Goal: Task Accomplishment & Management: Manage account settings

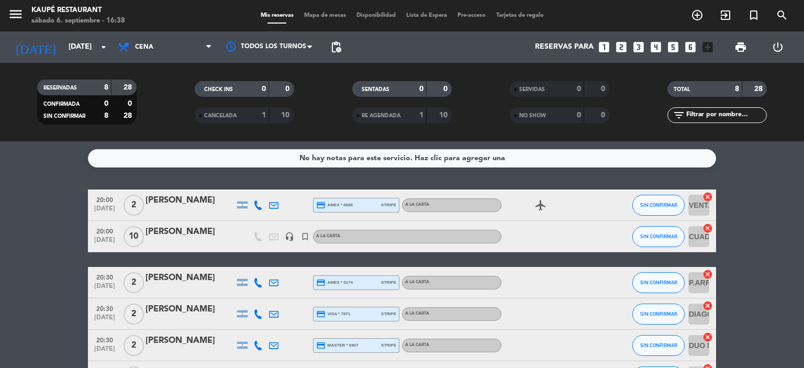
click at [256, 205] on icon at bounding box center [257, 204] width 9 height 9
click at [36, 208] on bookings-row "20:00 [DATE] 2 [PERSON_NAME] [PHONE_NUMBER] Copiar content_paste | credit_card …" at bounding box center [402, 336] width 804 height 295
click at [256, 204] on icon at bounding box center [257, 204] width 9 height 9
click at [108, 202] on span "20:00" at bounding box center [105, 199] width 26 height 12
click at [171, 202] on div "[PERSON_NAME]" at bounding box center [189, 201] width 89 height 14
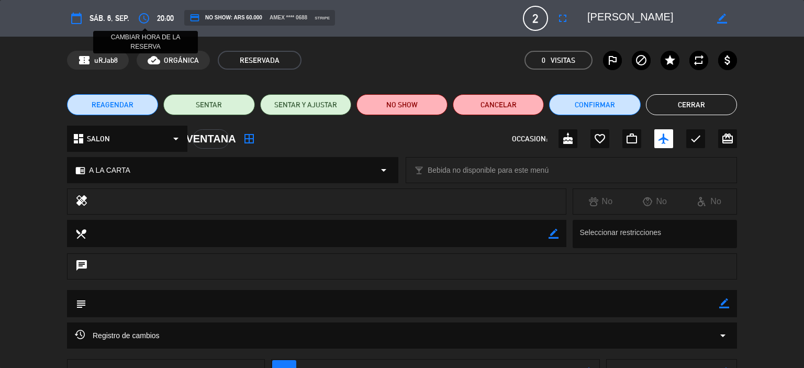
click at [142, 16] on icon "access_time" at bounding box center [144, 18] width 13 height 13
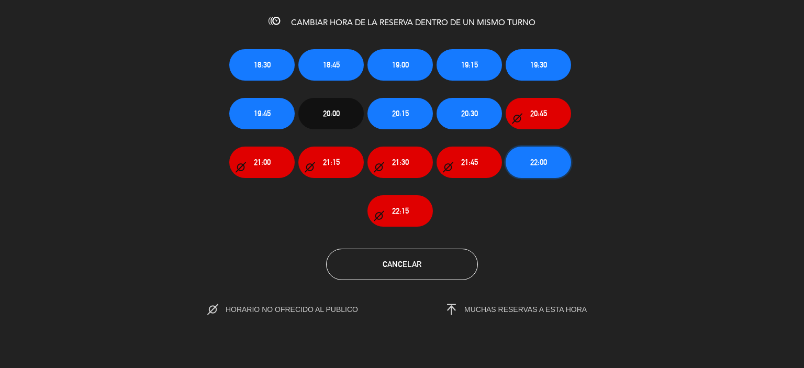
click at [545, 161] on span "22:00" at bounding box center [538, 162] width 17 height 12
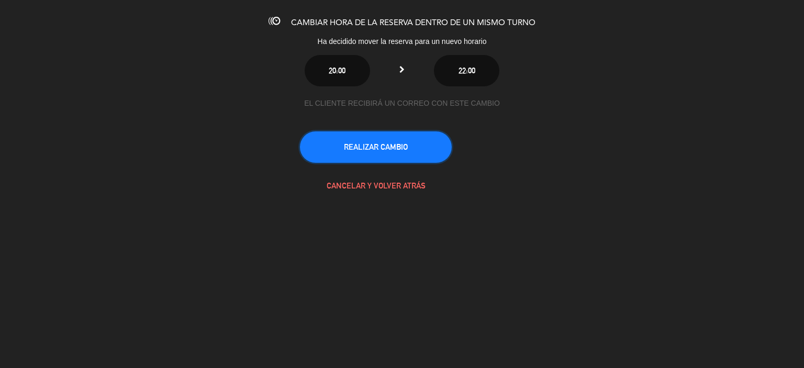
click at [367, 144] on button "REALIZAR CAMBIO" at bounding box center [376, 146] width 152 height 31
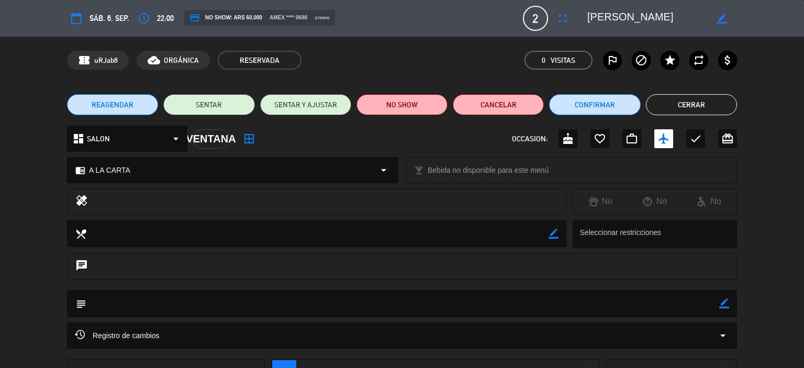
click at [691, 105] on button "Cerrar" at bounding box center [691, 104] width 91 height 21
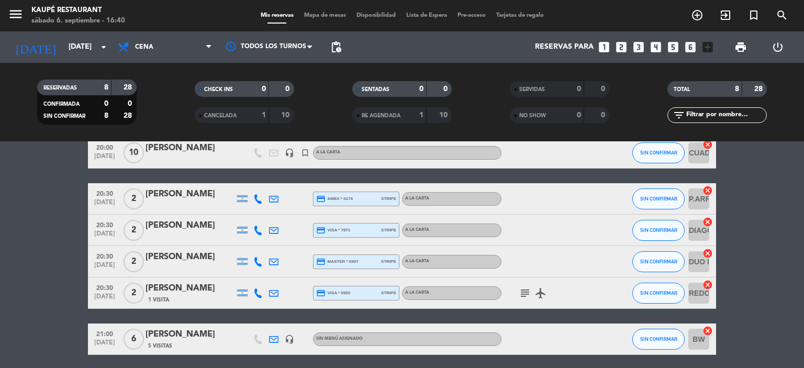
scroll to position [157, 0]
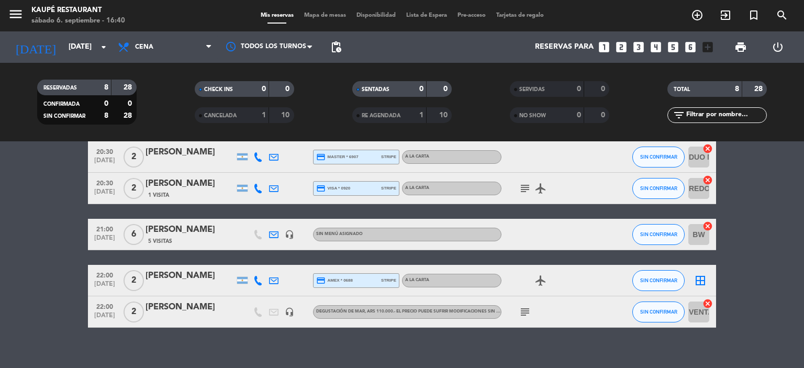
click at [316, 16] on span "Mapa de mesas" at bounding box center [325, 16] width 52 height 6
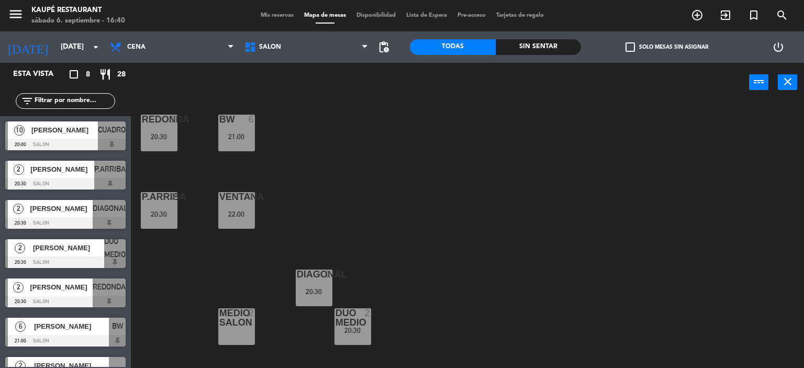
scroll to position [163, 0]
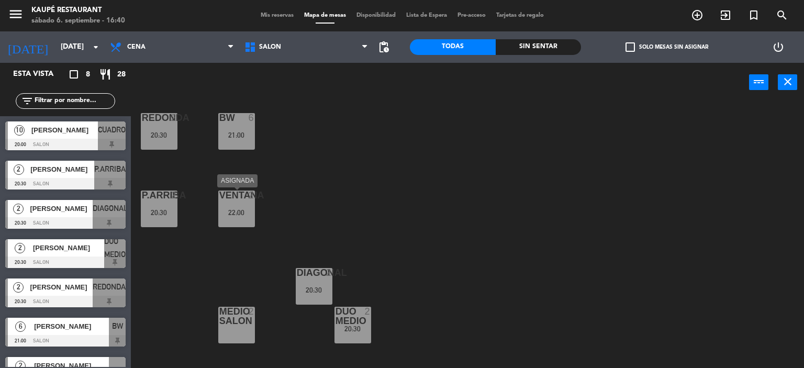
click at [242, 214] on div "22:00" at bounding box center [236, 212] width 37 height 7
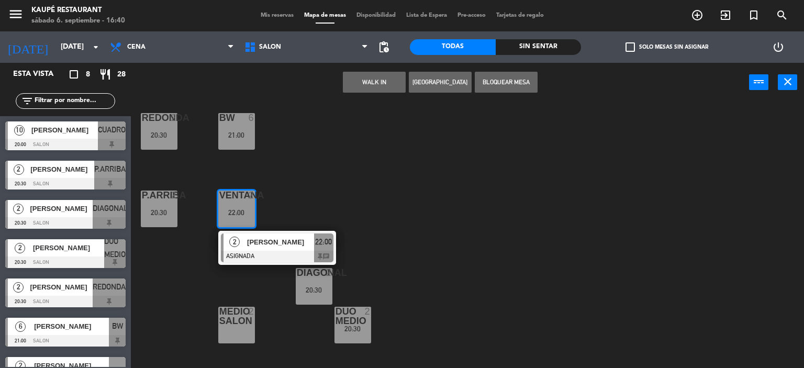
click at [358, 167] on div "EXESTUFA 2 VENTANA AB 5 CHIMENEA 2 P.ABAJO 2 REDONDA 2 20:30 BW 6 21:00 P.ARRIB…" at bounding box center [471, 236] width 665 height 266
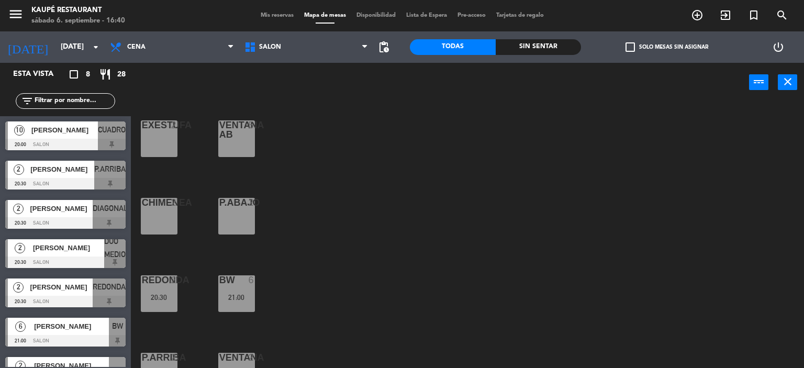
scroll to position [0, 0]
click at [785, 82] on icon "close" at bounding box center [787, 81] width 13 height 13
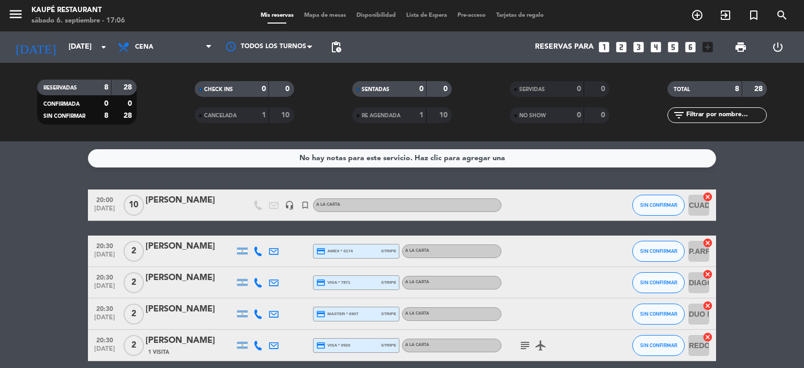
scroll to position [52, 0]
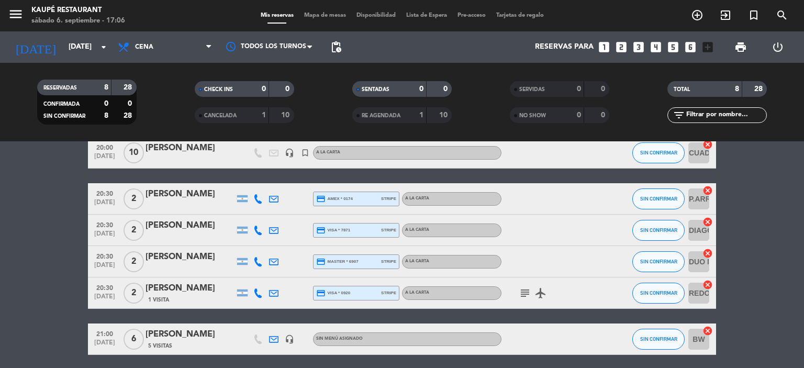
click at [524, 295] on icon "subject" at bounding box center [524, 293] width 13 height 13
click at [29, 276] on bookings-row "20:00 [DATE] [PERSON_NAME] headset_mic turned_in_not A LA CARTA SIN CONFIRMAR C…" at bounding box center [402, 284] width 804 height 295
click at [107, 300] on span "[DATE]" at bounding box center [105, 299] width 26 height 12
click at [71, 295] on bookings-row "20:00 [DATE] [PERSON_NAME] headset_mic turned_in_not A LA CARTA SIN CONFIRMAR C…" at bounding box center [402, 284] width 804 height 295
click at [103, 265] on span "[DATE]" at bounding box center [105, 268] width 26 height 12
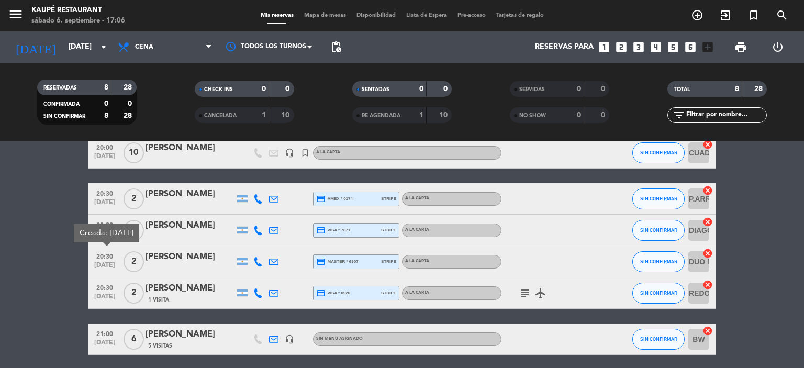
click at [273, 292] on icon at bounding box center [273, 292] width 9 height 9
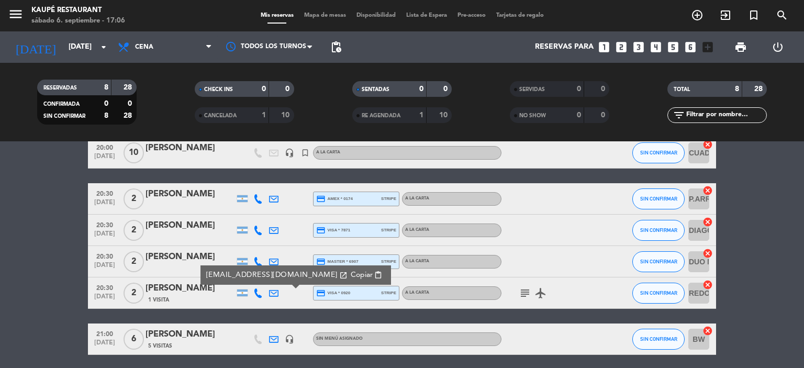
click at [38, 277] on bookings-row "20:00 [DATE] [PERSON_NAME] headset_mic turned_in_not A LA CARTA SIN CONFIRMAR C…" at bounding box center [402, 284] width 804 height 295
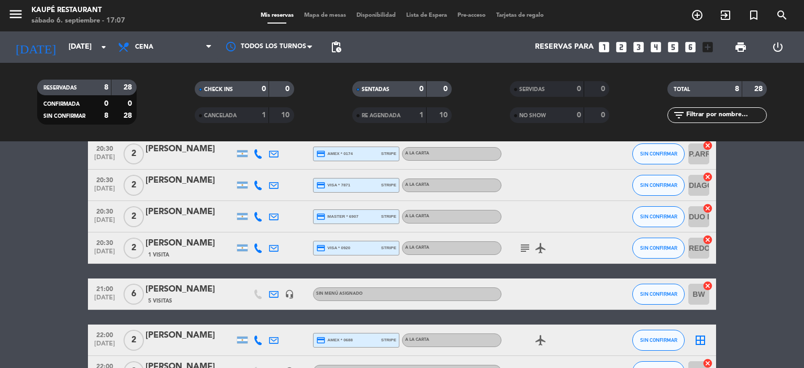
scroll to position [64, 0]
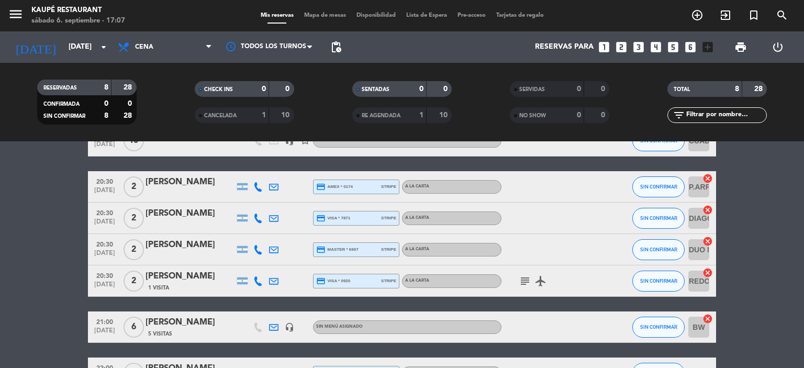
click at [270, 281] on icon at bounding box center [273, 280] width 9 height 9
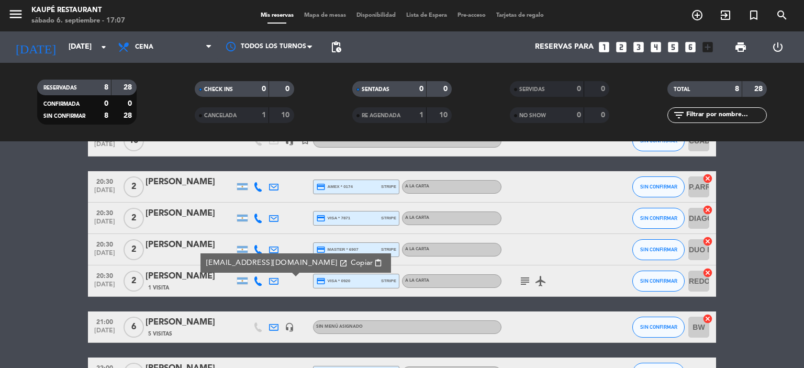
click at [351, 263] on span "Copiar" at bounding box center [362, 262] width 22 height 11
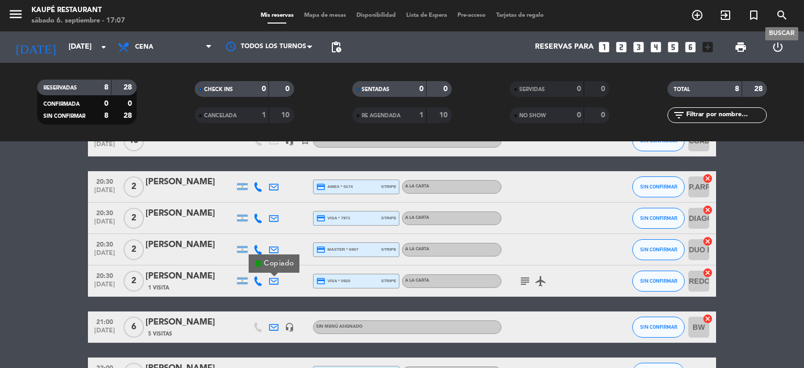
click at [779, 16] on icon "search" at bounding box center [781, 15] width 13 height 13
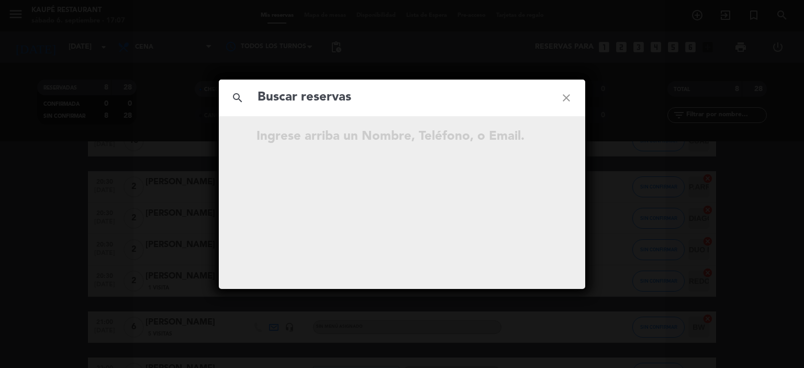
click at [351, 104] on input "text" at bounding box center [401, 97] width 291 height 21
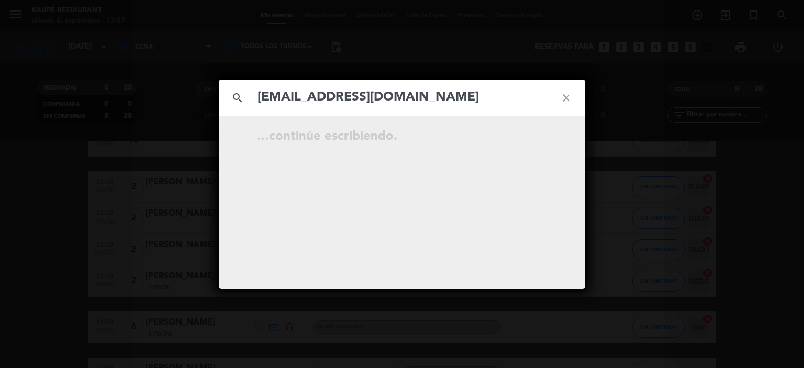
type input "[EMAIL_ADDRESS][DOMAIN_NAME]"
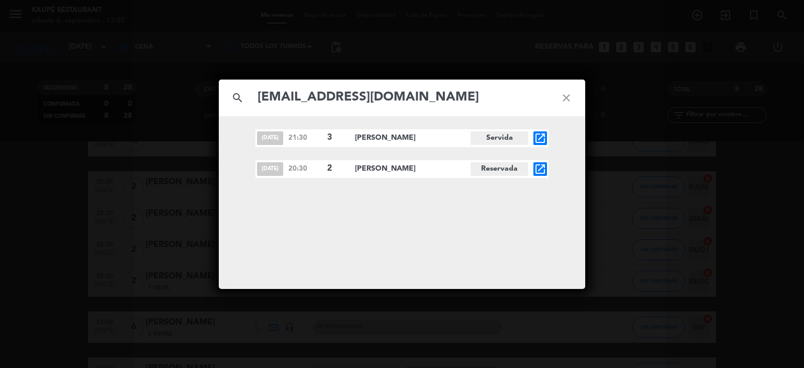
drag, startPoint x: 403, startPoint y: 97, endPoint x: 435, endPoint y: 91, distance: 33.0
click at [434, 91] on input "[EMAIL_ADDRESS][DOMAIN_NAME]" at bounding box center [401, 97] width 291 height 21
click at [428, 120] on div "[DATE] 21:30 3 [PERSON_NAME] Servida open_in_new [DATE] 20:30 2 [PERSON_NAME][G…" at bounding box center [402, 202] width 366 height 173
click at [565, 96] on icon "close" at bounding box center [566, 98] width 38 height 38
click at [565, 97] on icon "close" at bounding box center [566, 98] width 38 height 38
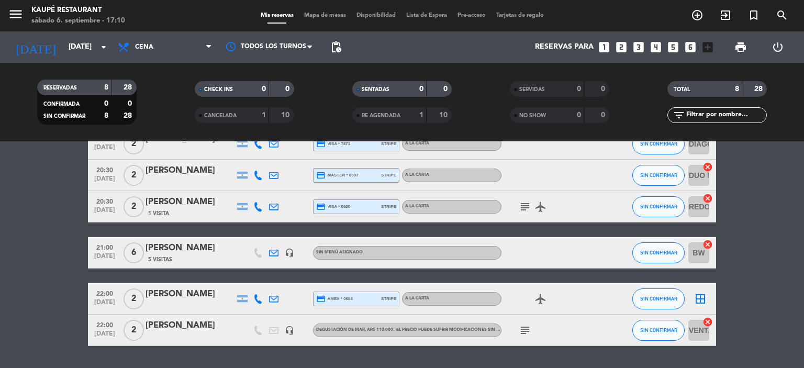
scroll to position [168, 0]
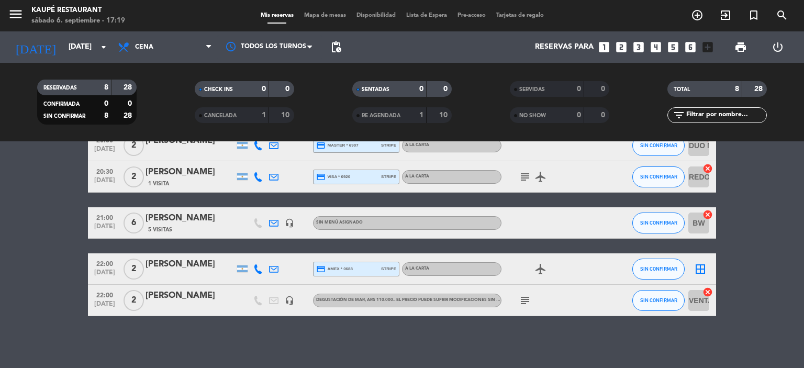
click at [193, 225] on div "5 Visitas" at bounding box center [189, 229] width 89 height 9
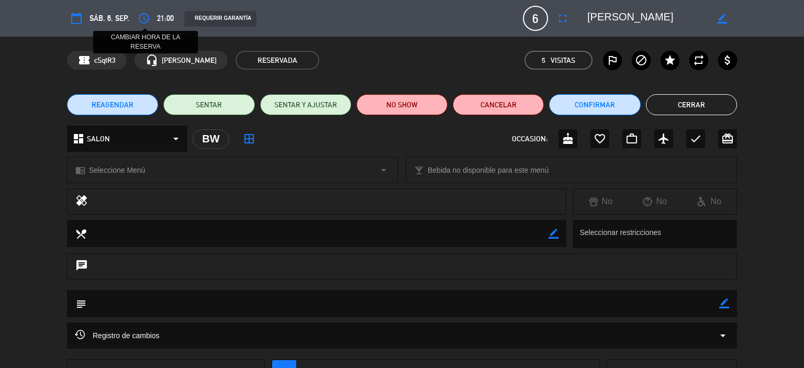
click at [146, 19] on icon "access_time" at bounding box center [144, 18] width 13 height 13
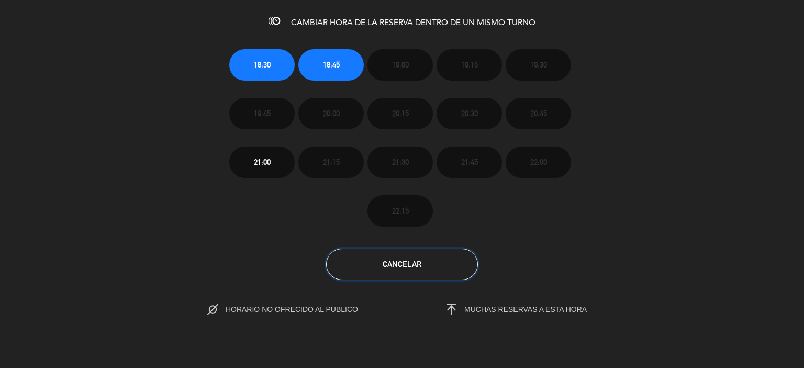
click at [403, 262] on span "Cancelar" at bounding box center [401, 264] width 39 height 9
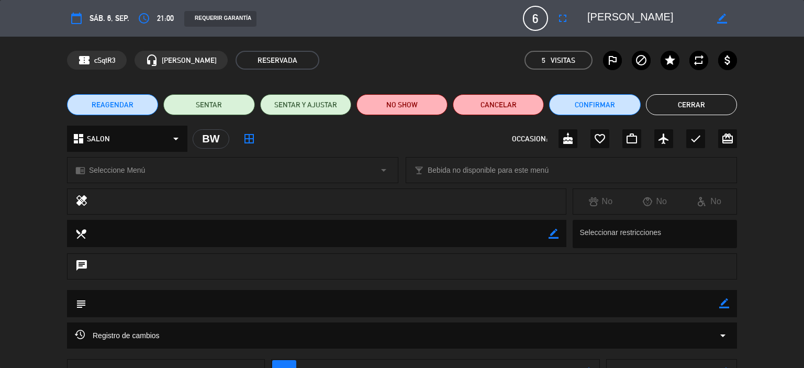
click at [136, 103] on button "REAGENDAR" at bounding box center [112, 104] width 91 height 21
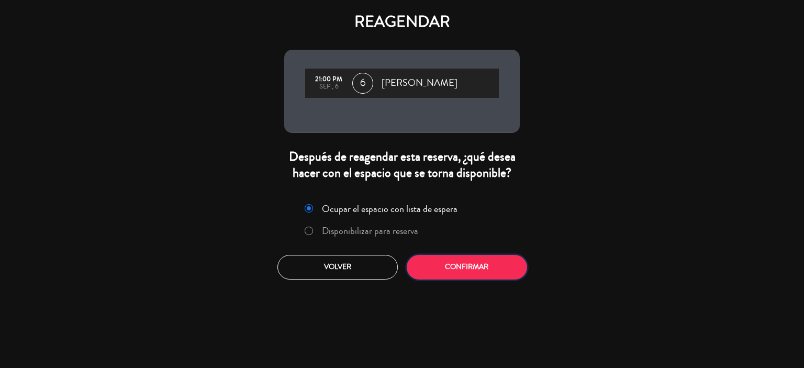
click at [460, 265] on button "Confirmar" at bounding box center [467, 267] width 120 height 25
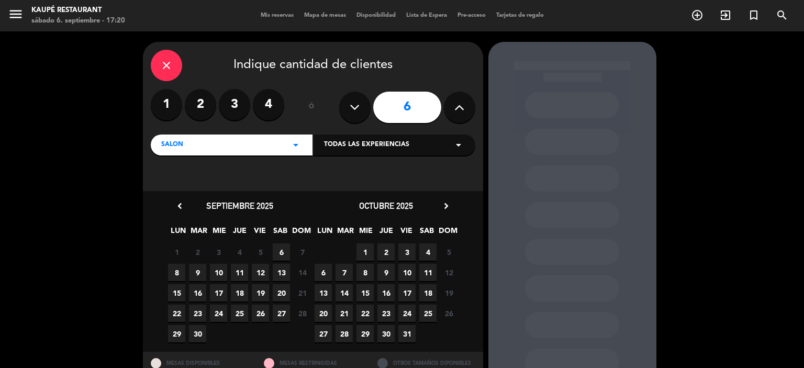
click at [461, 108] on icon at bounding box center [459, 107] width 10 height 16
type input "7"
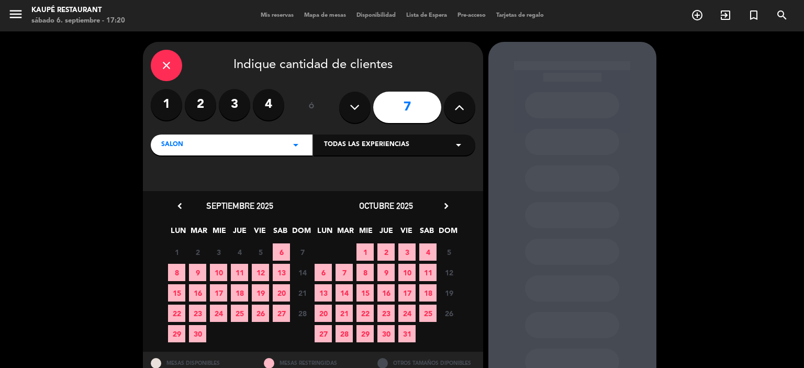
click at [281, 251] on span "6" at bounding box center [281, 251] width 17 height 17
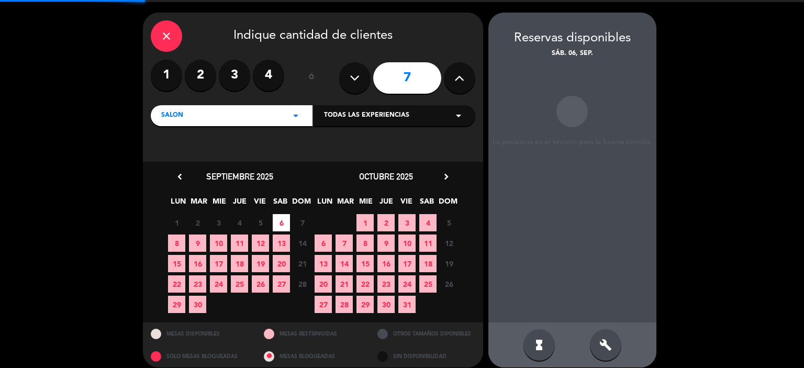
scroll to position [38, 0]
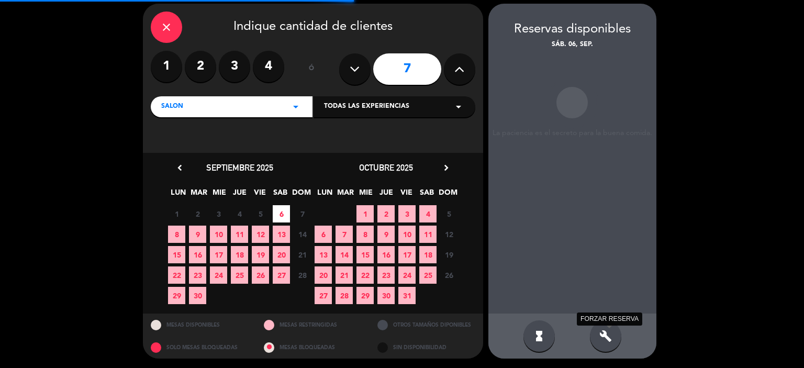
click at [607, 335] on icon "build" at bounding box center [605, 336] width 13 height 13
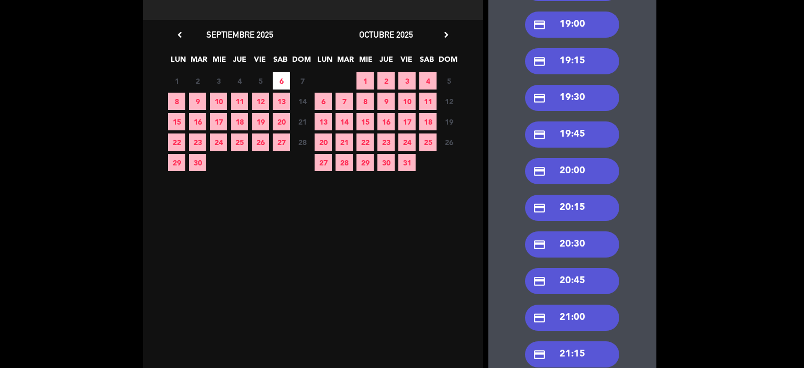
scroll to position [247, 0]
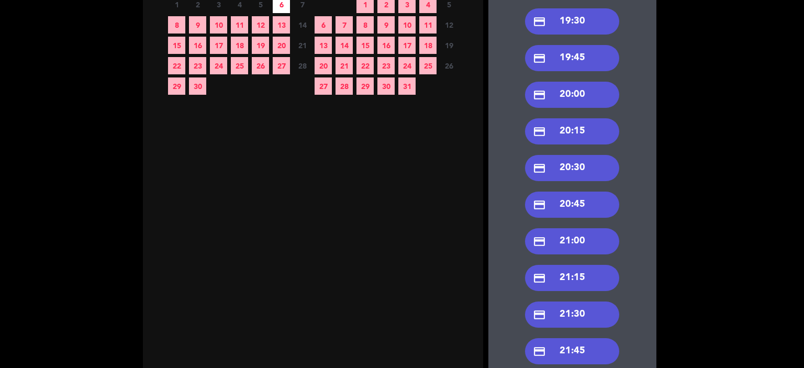
click at [596, 311] on div "credit_card 21:30" at bounding box center [572, 314] width 94 height 26
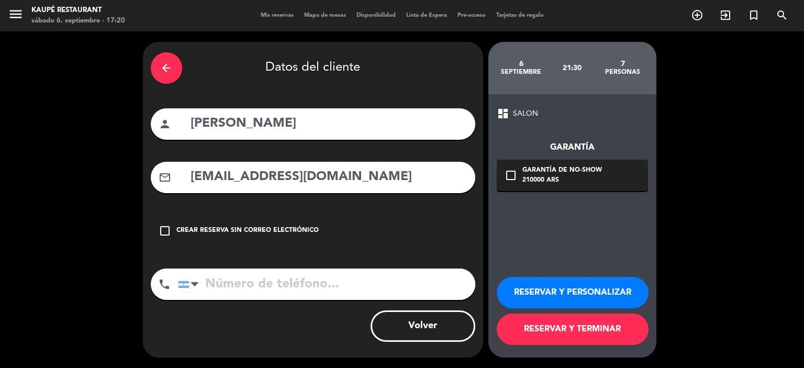
scroll to position [0, 0]
click at [588, 329] on button "RESERVAR Y TERMINAR" at bounding box center [573, 328] width 152 height 31
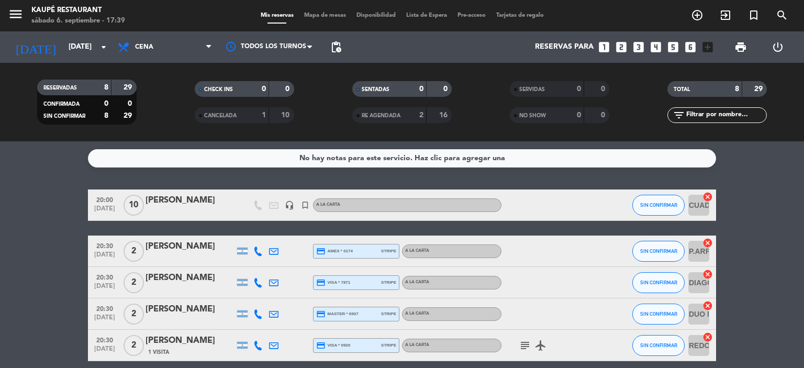
scroll to position [52, 0]
